Goal: Task Accomplishment & Management: Use online tool/utility

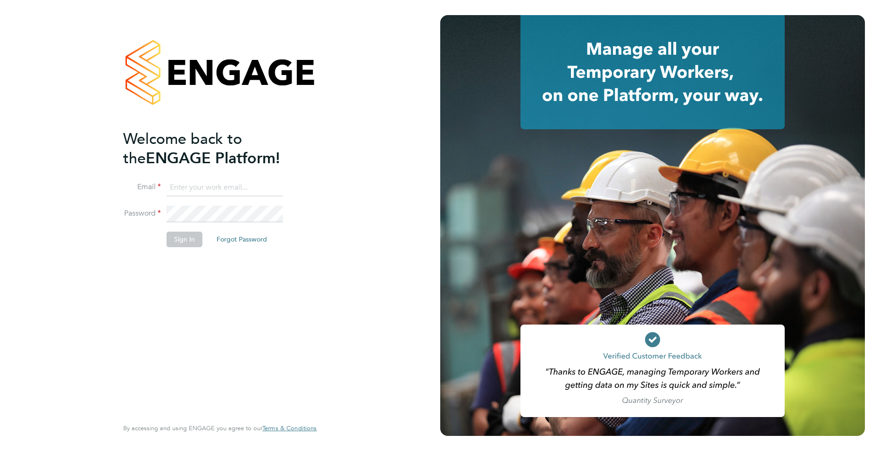
click at [206, 186] on input at bounding box center [225, 187] width 117 height 17
type input "joe.turner@huntereducation.co.uk"
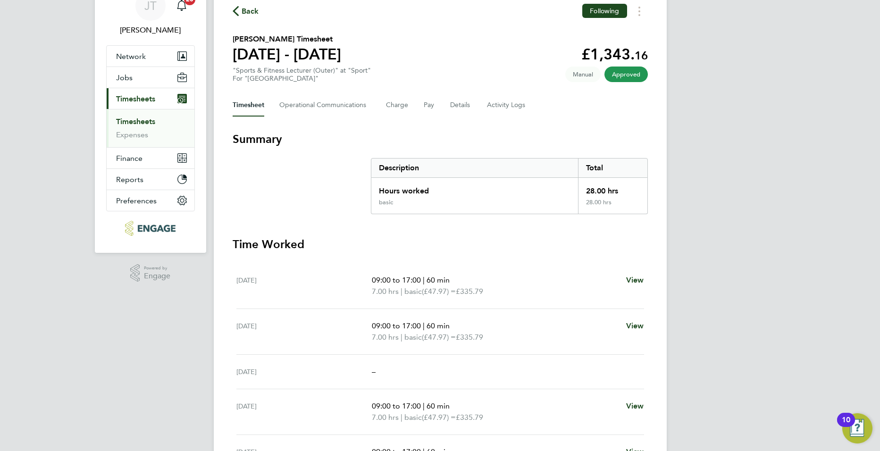
scroll to position [46, 0]
